Goal: Use online tool/utility: Use online tool/utility

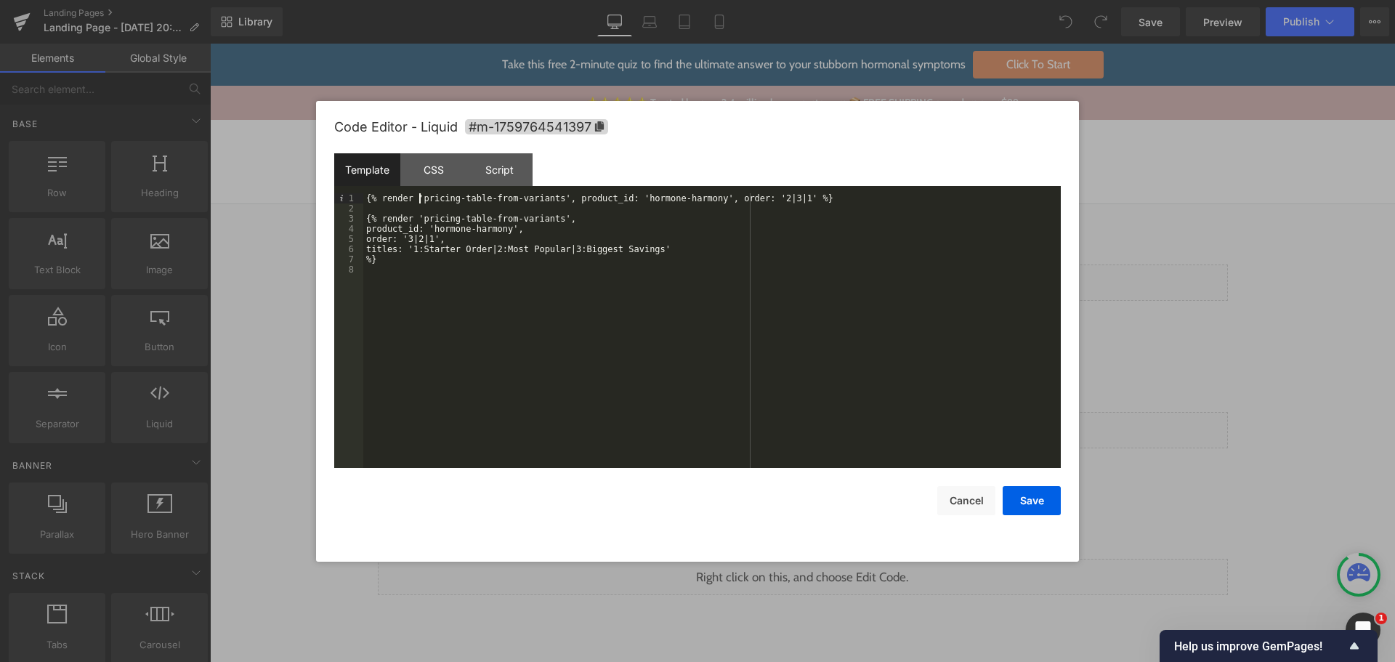
click at [418, 197] on div "{% render 'pricing-table-from-variants', product_id: 'hormone-harmony', order: …" at bounding box center [711, 340] width 697 height 295
click at [547, 198] on div "{% render 'pricing-table-from-variants', product_id: 'hormone-harmony', order: …" at bounding box center [711, 340] width 697 height 295
click at [1046, 495] on button "Save" at bounding box center [1031, 500] width 58 height 29
click at [817, 426] on div "Liquid" at bounding box center [803, 430] width 850 height 36
click at [420, 193] on div "{% render 'pricing-table-from-variants', product_id: 'venus-vital', order: '3|2…" at bounding box center [711, 340] width 697 height 295
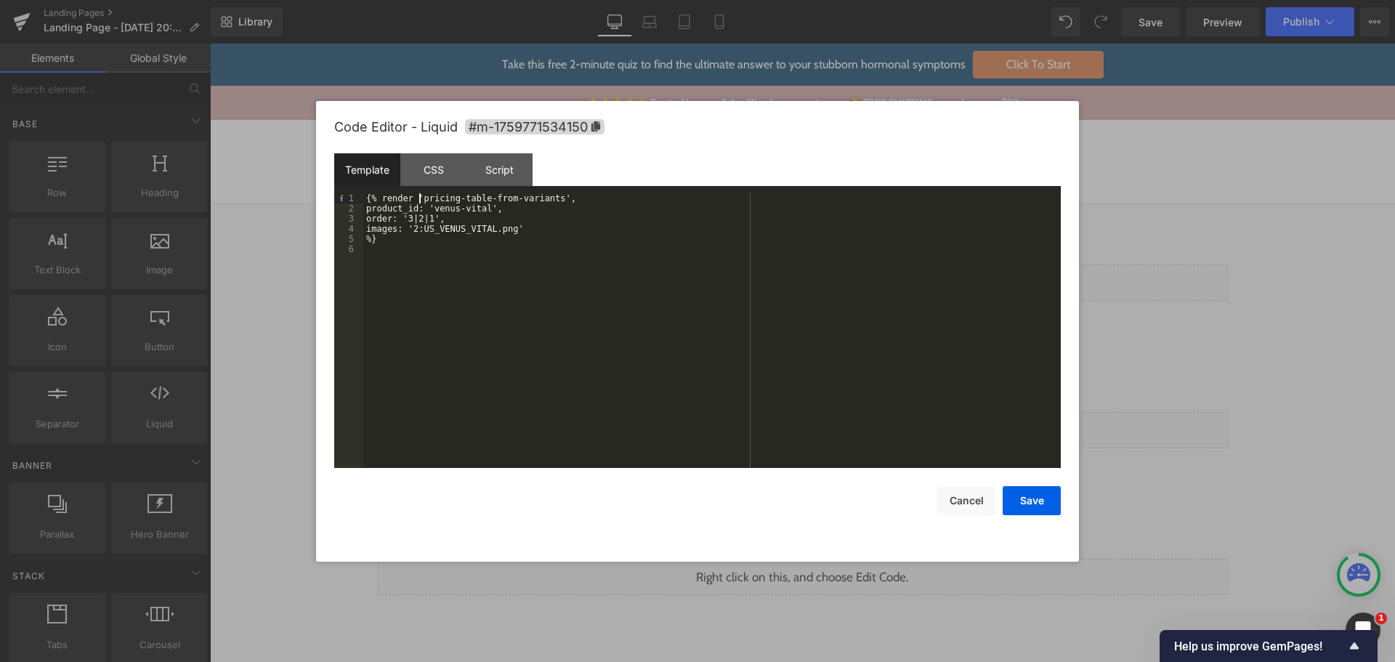
click at [546, 197] on div "{% render 'pricing-table-from-variants', product_id: 'venus-vital', order: '3|2…" at bounding box center [711, 340] width 697 height 295
click at [1053, 502] on button "Save" at bounding box center [1031, 500] width 58 height 29
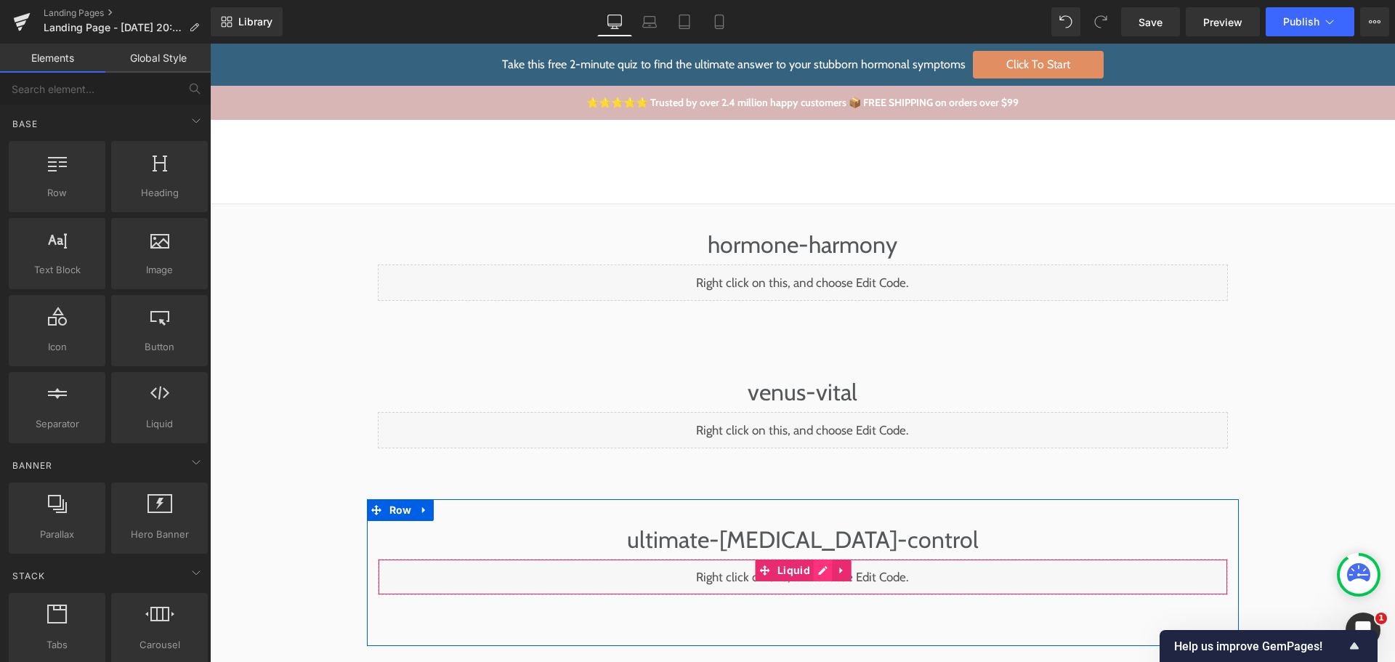
click at [822, 570] on div "Liquid" at bounding box center [803, 577] width 850 height 36
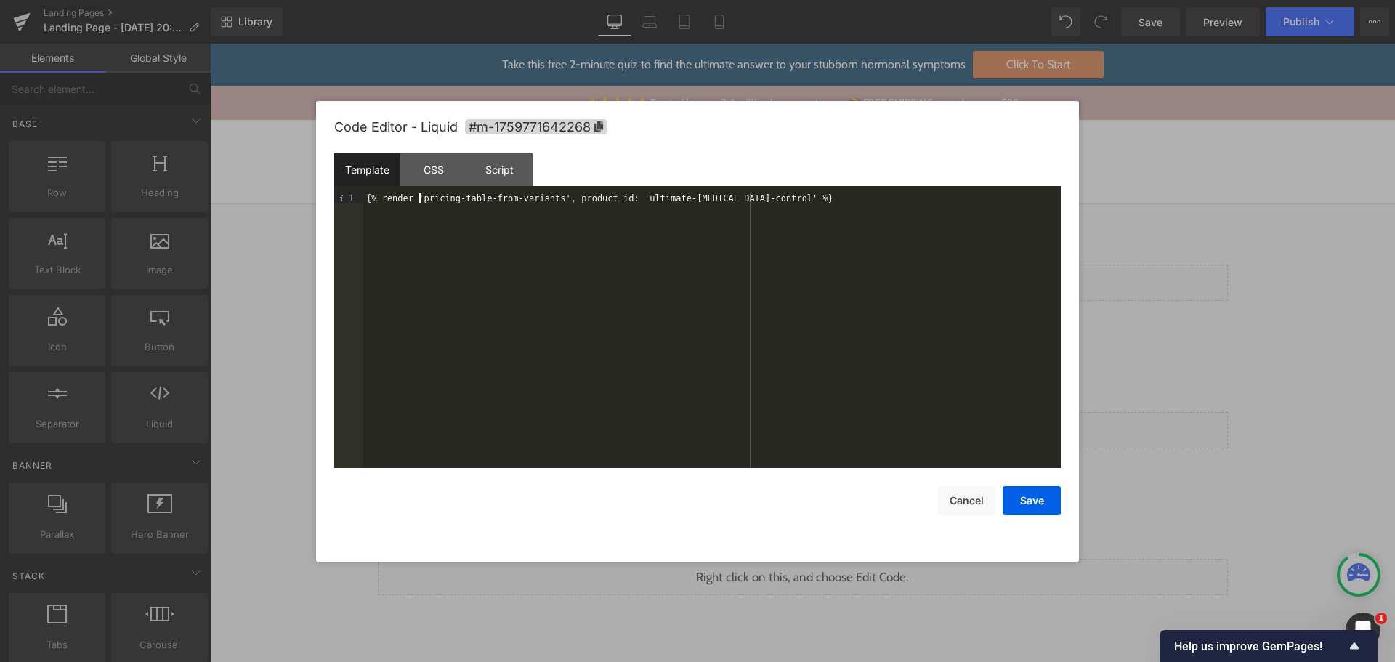
click at [418, 202] on div "{% render 'pricing-table-from-variants', product_id: 'ultimate-[MEDICAL_DATA]-c…" at bounding box center [711, 340] width 697 height 295
click at [549, 198] on div "{% render 'pricing-table-from-variants', product_id: 'ultimate-[MEDICAL_DATA]-c…" at bounding box center [711, 340] width 697 height 295
click at [1042, 503] on button "Save" at bounding box center [1031, 500] width 58 height 29
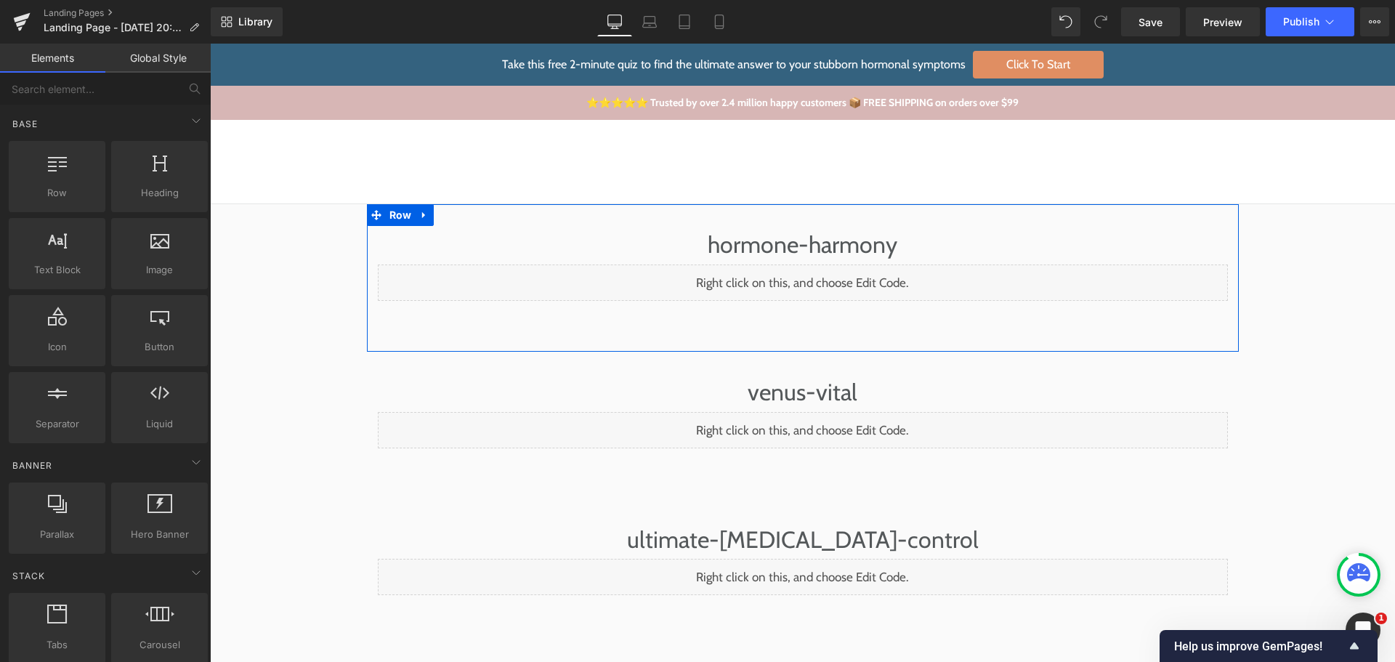
click at [818, 275] on div "Liquid" at bounding box center [803, 282] width 850 height 36
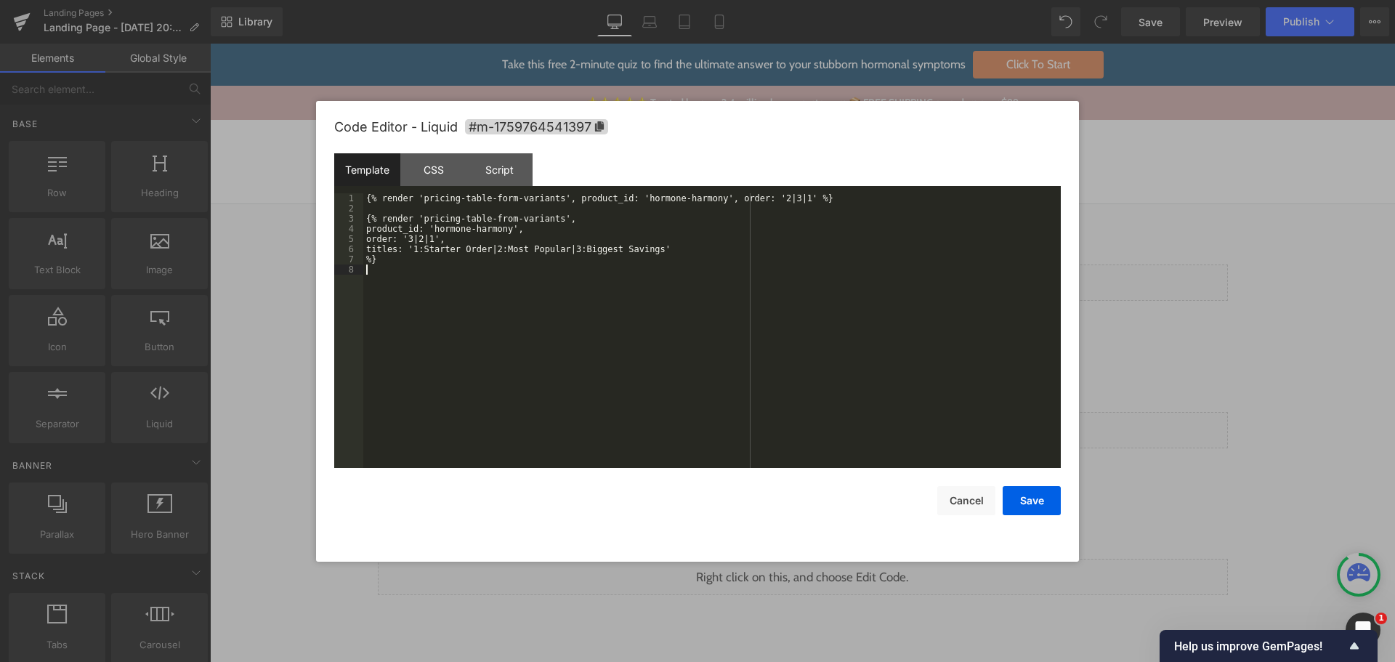
click at [786, 333] on div "{% render 'pricing-table-form-variants', product_id: 'hormone-harmony', order: …" at bounding box center [711, 340] width 697 height 295
click at [1034, 495] on button "Save" at bounding box center [1031, 500] width 58 height 29
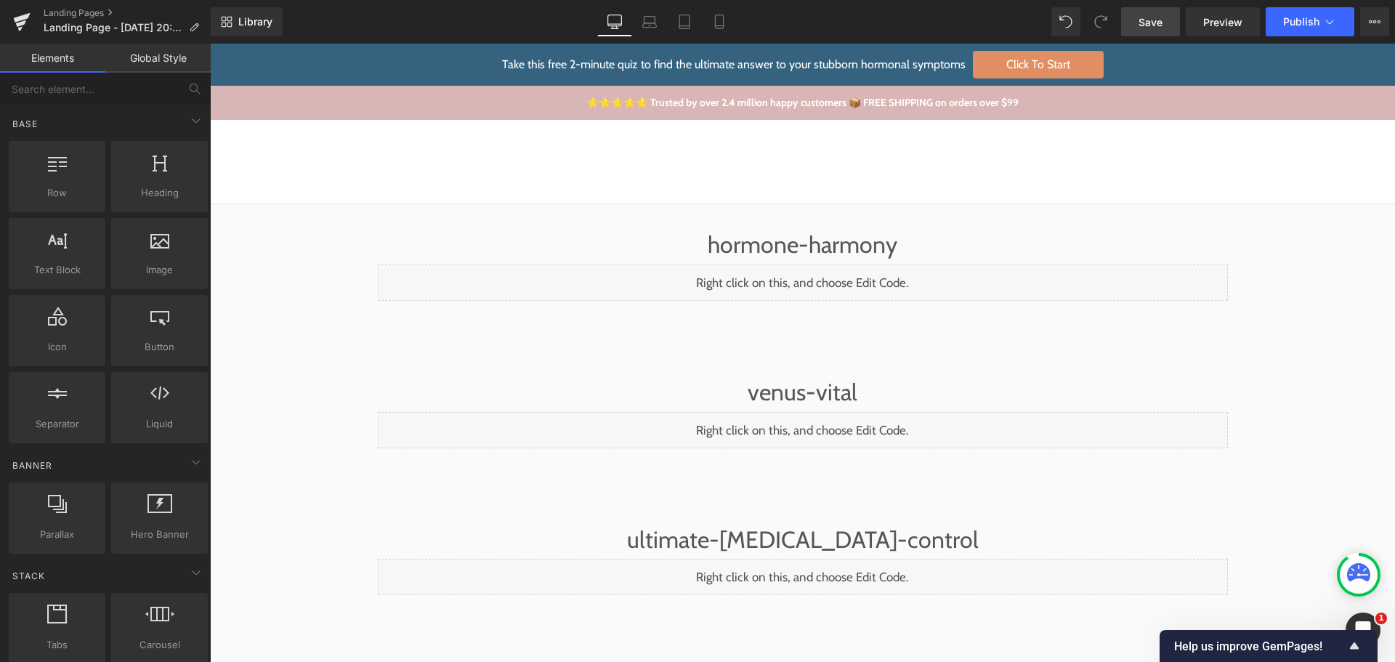
click at [1171, 19] on link "Save" at bounding box center [1150, 21] width 59 height 29
